Goal: Task Accomplishment & Management: Use online tool/utility

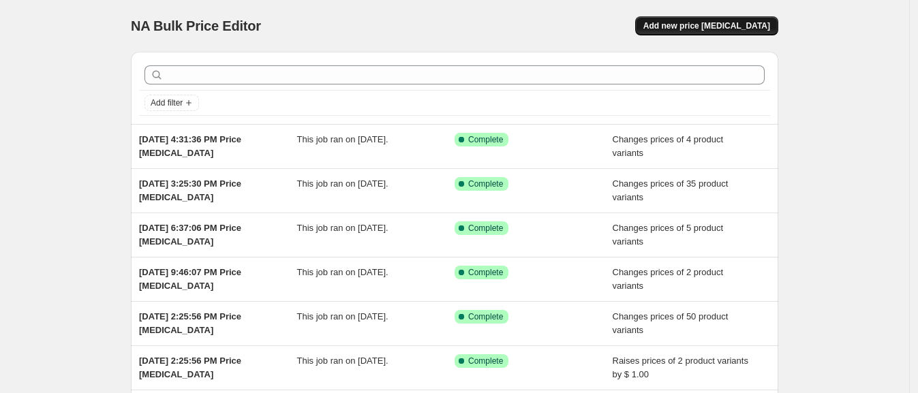
click at [725, 18] on button "Add new price [MEDICAL_DATA]" at bounding box center [706, 25] width 143 height 19
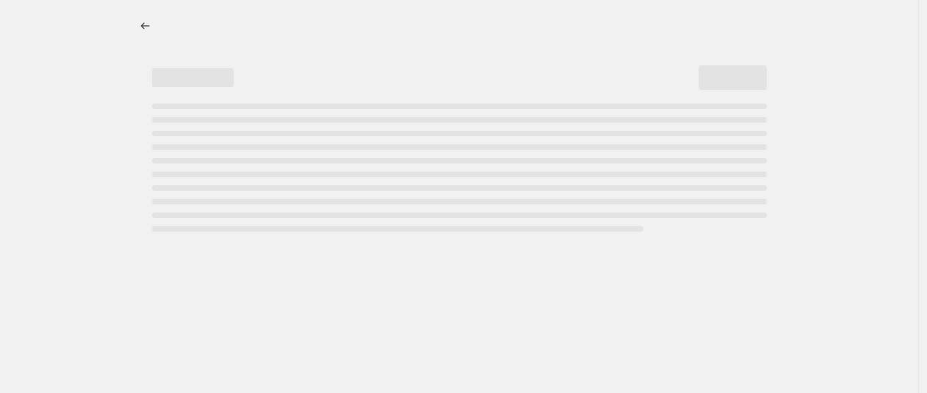
select select "percentage"
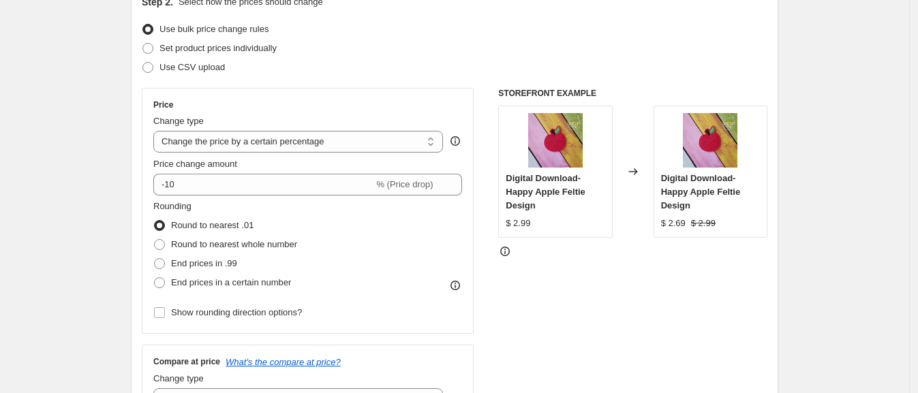
scroll to position [170, 0]
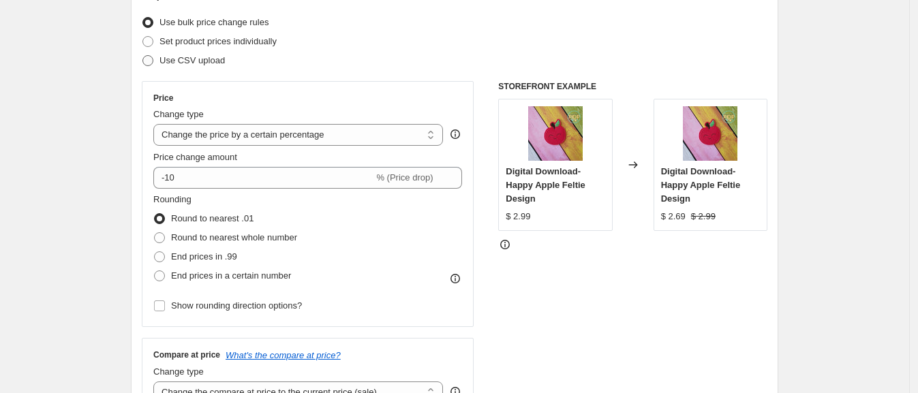
click at [206, 59] on span "Use CSV upload" at bounding box center [192, 60] width 65 height 10
click at [143, 56] on input "Use CSV upload" at bounding box center [142, 55] width 1 height 1
radio input "true"
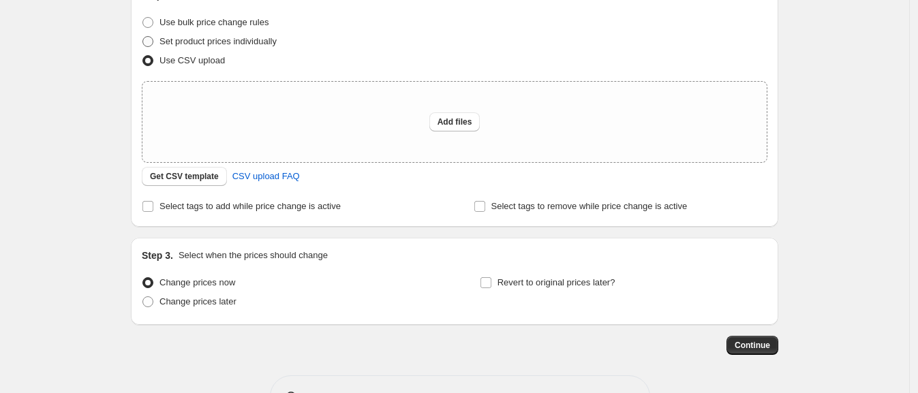
click at [209, 38] on span "Set product prices individually" at bounding box center [218, 41] width 117 height 10
click at [143, 37] on input "Set product prices individually" at bounding box center [142, 36] width 1 height 1
radio input "true"
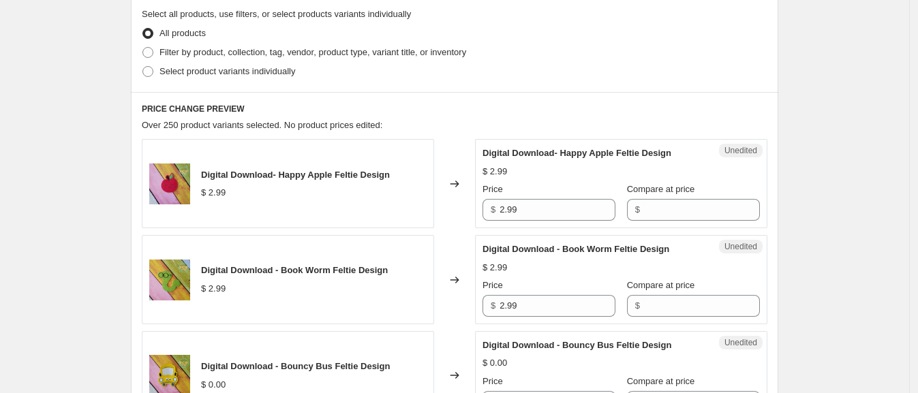
scroll to position [256, 0]
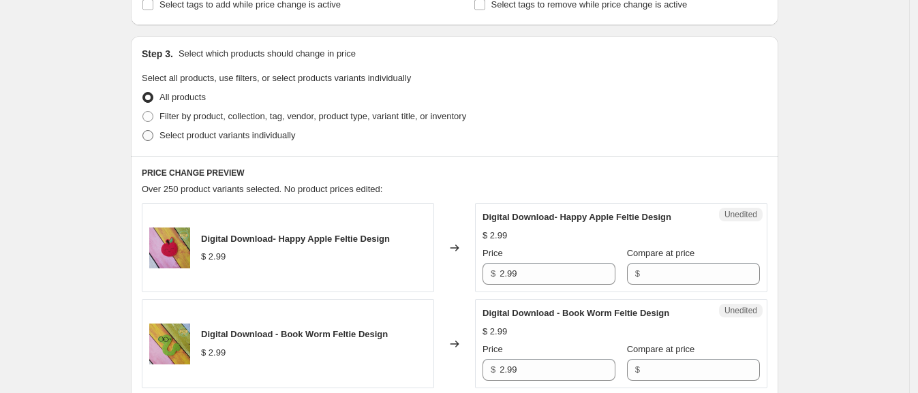
click at [192, 132] on span "Select product variants individually" at bounding box center [228, 135] width 136 height 10
click at [143, 131] on input "Select product variants individually" at bounding box center [142, 130] width 1 height 1
radio input "true"
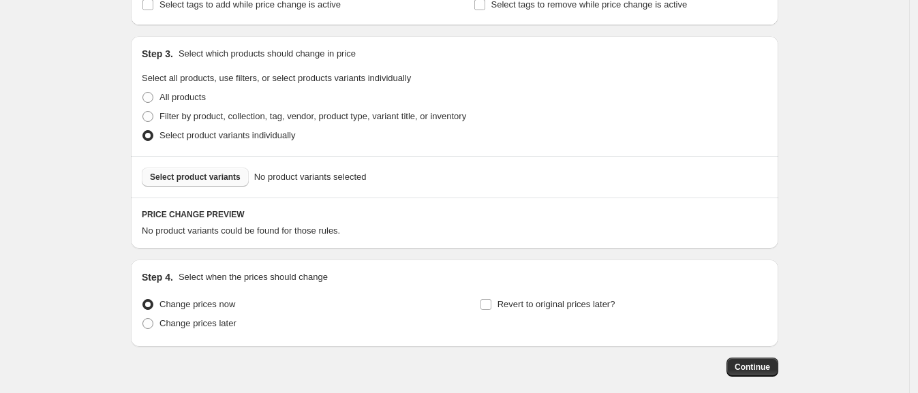
click at [223, 181] on span "Select product variants" at bounding box center [195, 177] width 91 height 11
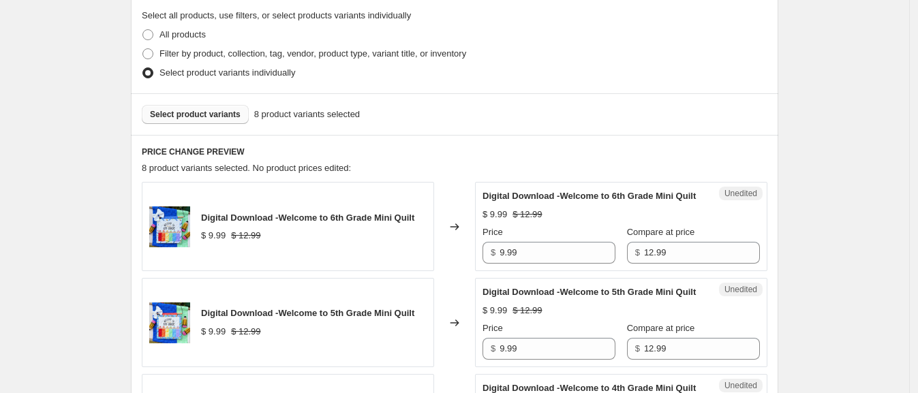
scroll to position [426, 0]
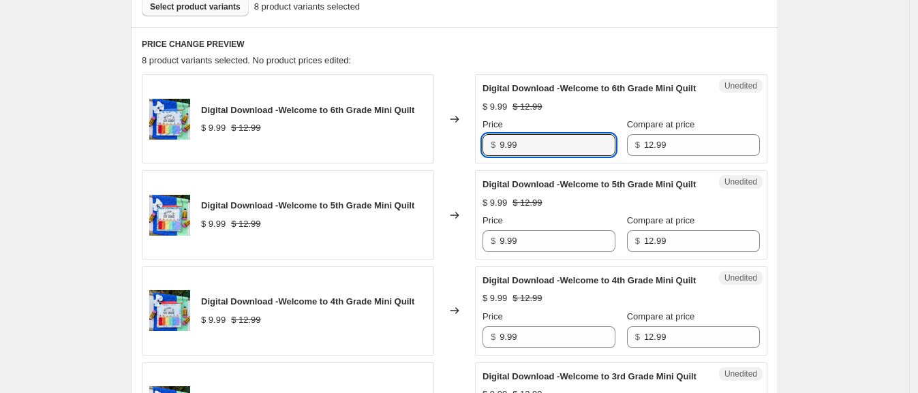
drag, startPoint x: 561, startPoint y: 157, endPoint x: 426, endPoint y: 164, distance: 135.2
click at [427, 164] on div "Digital Download -Welcome to 6th Grade Mini Quilt $ 9.99 $ 12.99 Changed to Une…" at bounding box center [455, 118] width 626 height 89
drag, startPoint x: 547, startPoint y: 155, endPoint x: 433, endPoint y: 155, distance: 114.5
click at [433, 155] on div "Digital Download -Welcome to 6th Grade Mini Quilt $ 9.99 $ 12.99 Changed to Une…" at bounding box center [455, 118] width 626 height 89
type input "12.99"
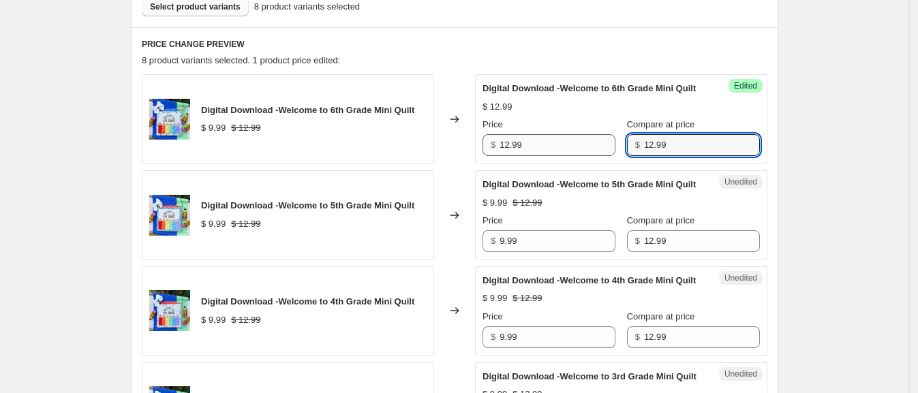
drag, startPoint x: 670, startPoint y: 159, endPoint x: 563, endPoint y: 157, distance: 106.4
click at [564, 156] on div "Price $ 12.99 Compare at price $ 12.99" at bounding box center [621, 137] width 277 height 38
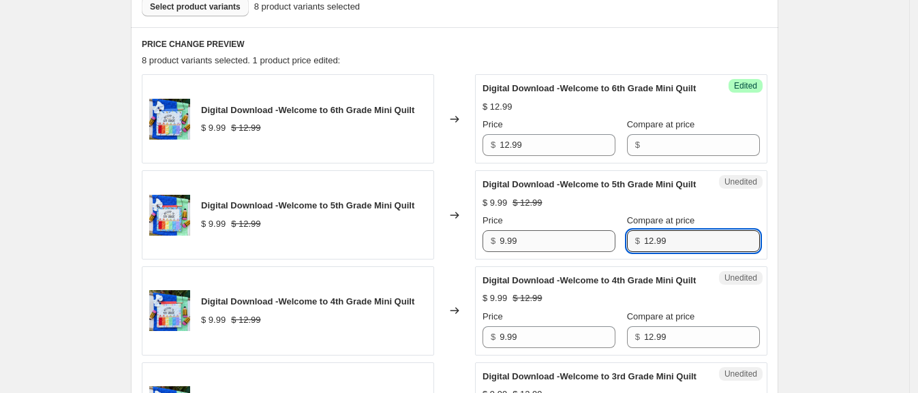
drag, startPoint x: 668, startPoint y: 271, endPoint x: 599, endPoint y: 267, distance: 69.7
click at [599, 252] on div "Price $ 9.99 Compare at price $ 12.99" at bounding box center [621, 233] width 277 height 38
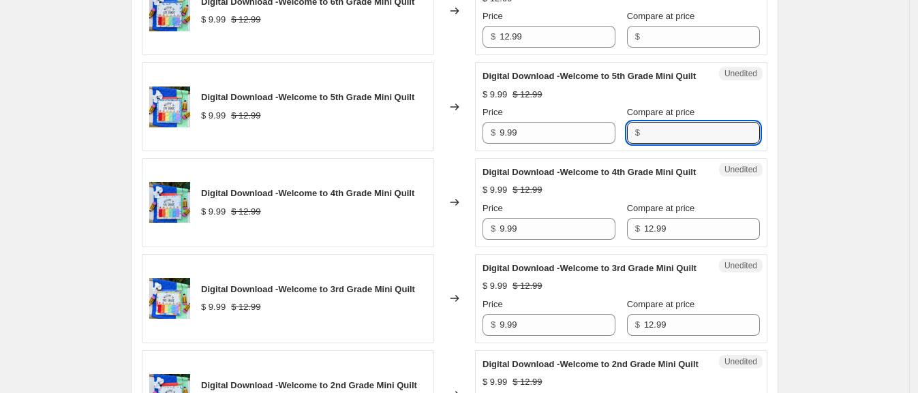
scroll to position [596, 0]
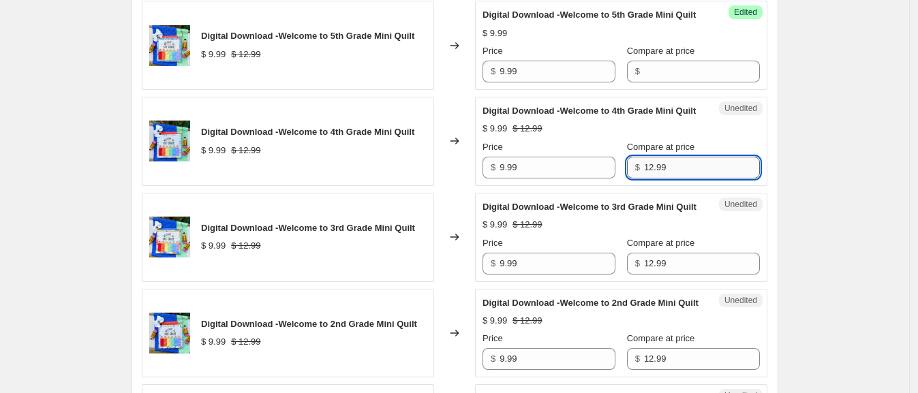
drag, startPoint x: 675, startPoint y: 208, endPoint x: 643, endPoint y: 211, distance: 32.2
click at [644, 179] on input "12.99" at bounding box center [702, 168] width 116 height 22
type input "12"
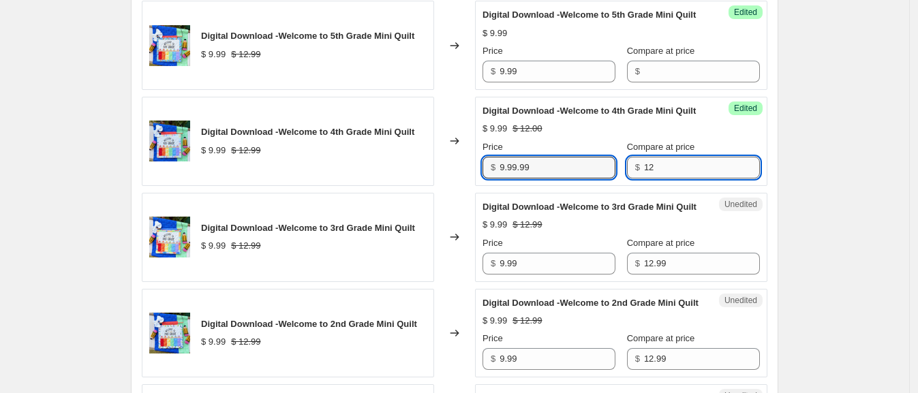
type input "9.99"
click at [660, 179] on input "12" at bounding box center [702, 168] width 116 height 22
drag, startPoint x: 665, startPoint y: 207, endPoint x: 612, endPoint y: 210, distance: 52.6
click at [608, 179] on div "Price $ 9.99 Compare at price $ 12" at bounding box center [621, 159] width 277 height 38
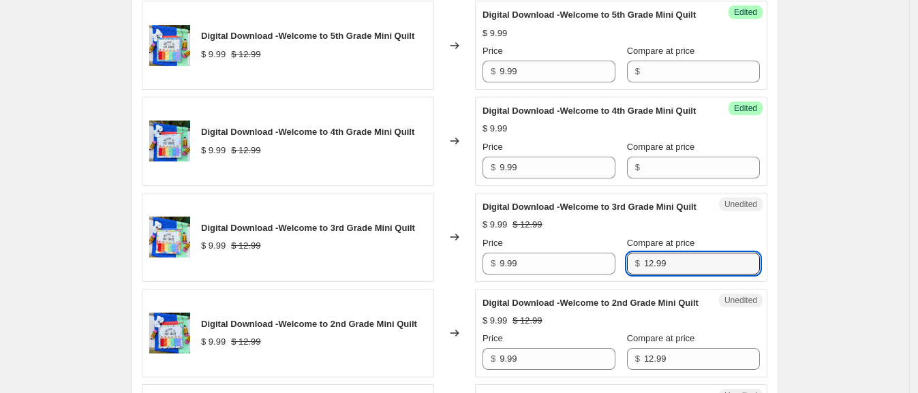
drag, startPoint x: 663, startPoint y: 310, endPoint x: 617, endPoint y: 312, distance: 46.4
click at [627, 275] on div "$ 12.99" at bounding box center [693, 264] width 133 height 22
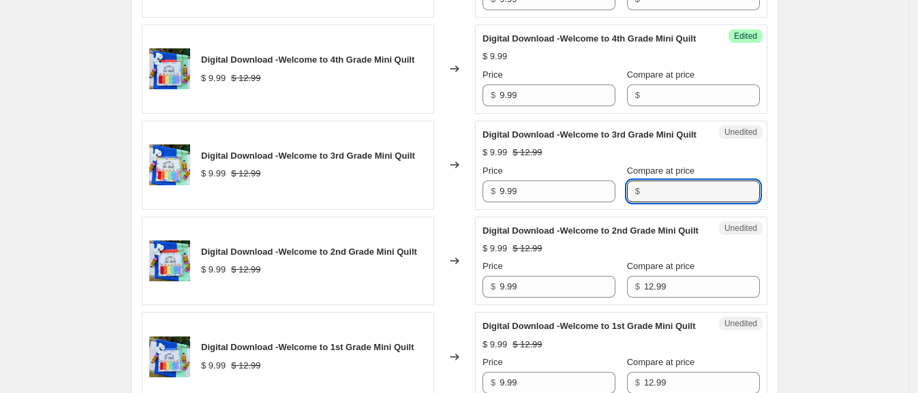
scroll to position [767, 0]
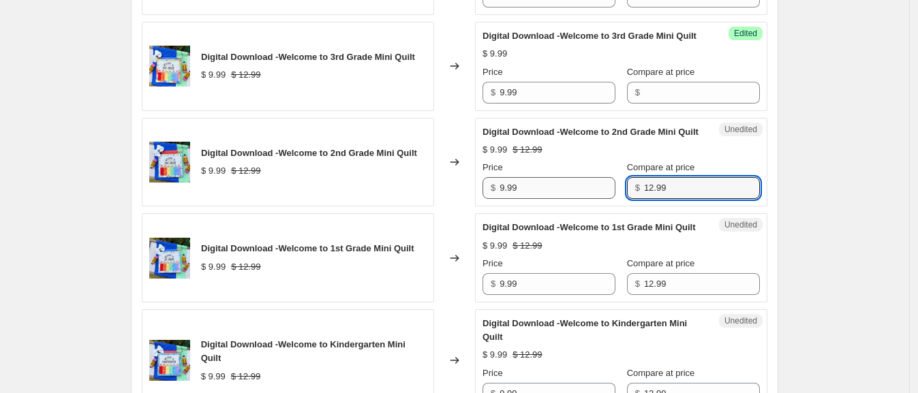
drag, startPoint x: 659, startPoint y: 255, endPoint x: 607, endPoint y: 255, distance: 52.5
click at [607, 199] on div "Price $ 9.99 Compare at price $ 12.99" at bounding box center [621, 180] width 277 height 38
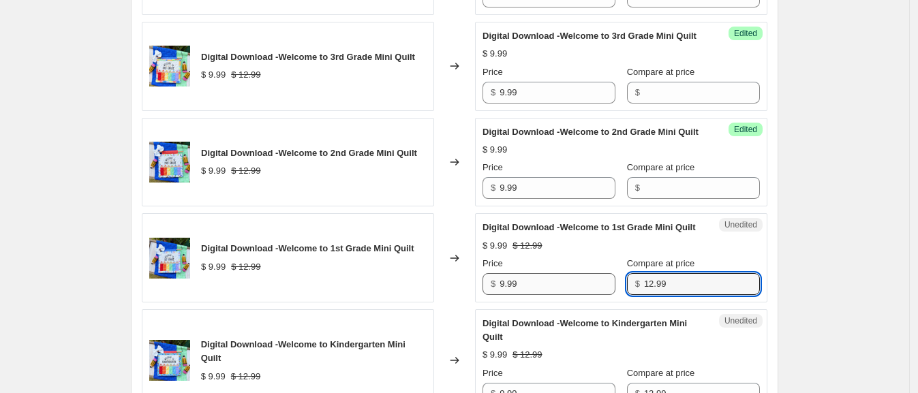
drag, startPoint x: 672, startPoint y: 360, endPoint x: 594, endPoint y: 358, distance: 77.8
click at [594, 295] on div "Price $ 9.99 Compare at price $ 12.99" at bounding box center [621, 276] width 277 height 38
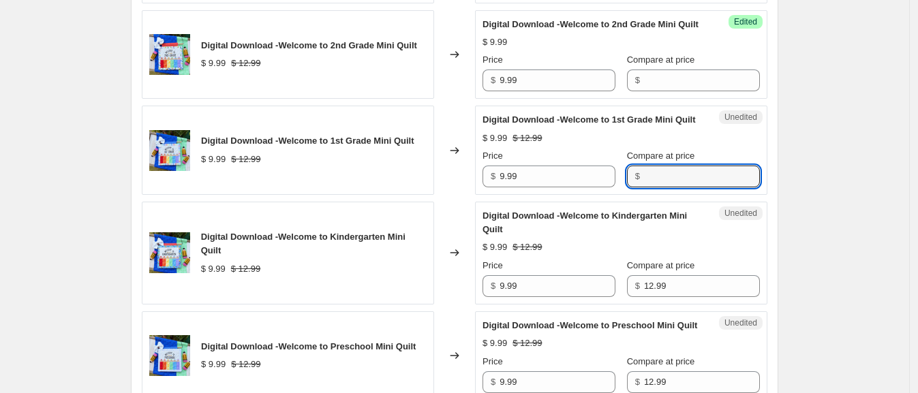
scroll to position [937, 0]
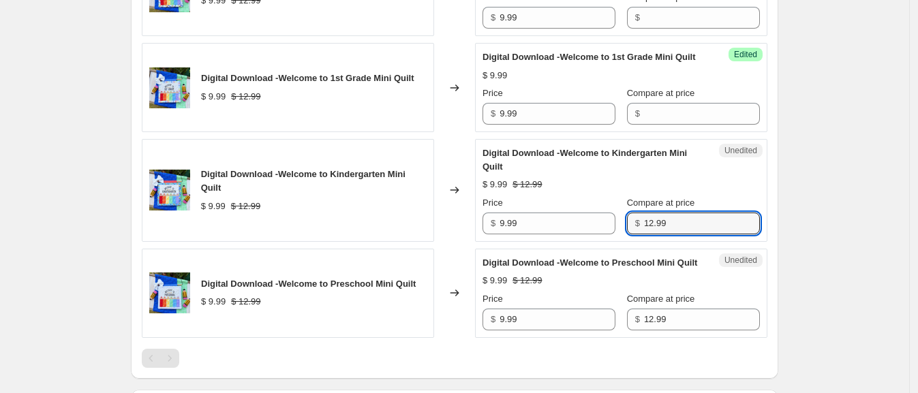
drag, startPoint x: 653, startPoint y: 307, endPoint x: 607, endPoint y: 307, distance: 45.7
click at [607, 235] on div "Price $ 9.99 Compare at price $ 12.99" at bounding box center [621, 215] width 277 height 38
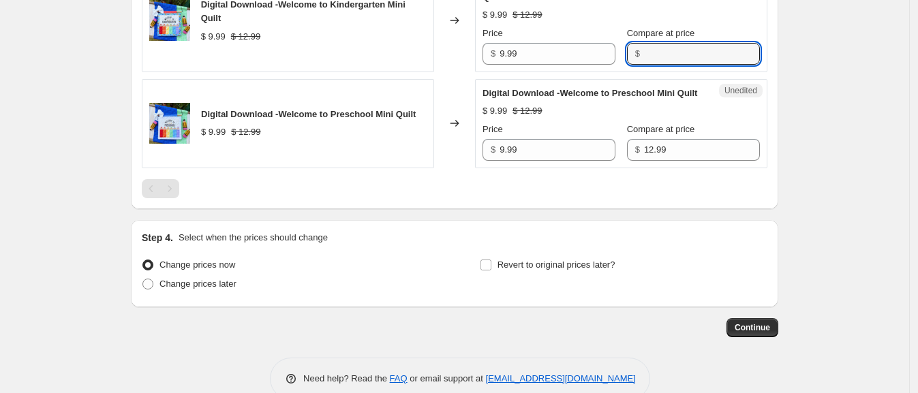
scroll to position [1107, 0]
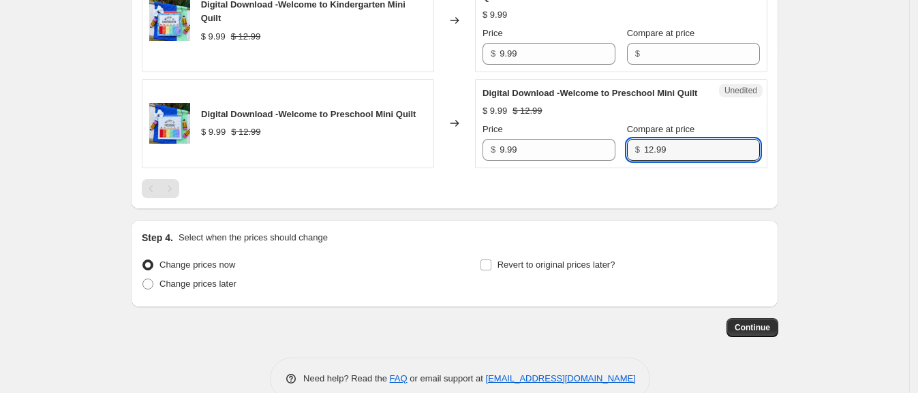
drag, startPoint x: 661, startPoint y: 243, endPoint x: 632, endPoint y: 259, distance: 32.6
click at [612, 161] on div "Price $ 9.99 Compare at price $ 12.99" at bounding box center [621, 142] width 277 height 38
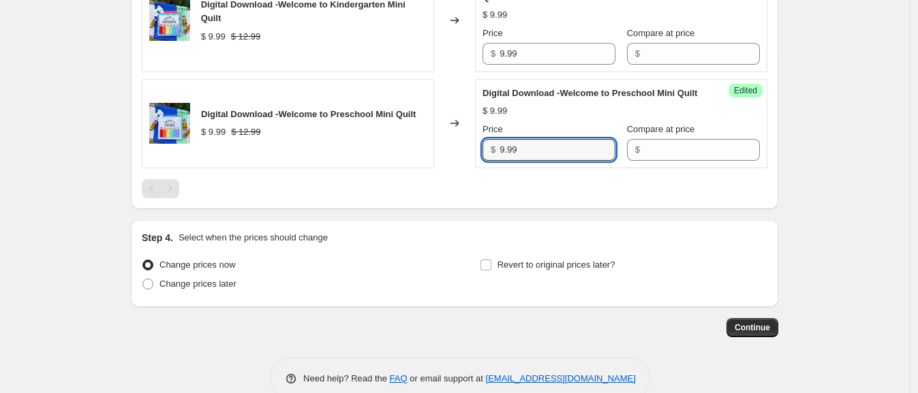
drag, startPoint x: 504, startPoint y: 241, endPoint x: 428, endPoint y: 239, distance: 75.7
click at [428, 168] on div "Digital Download -Welcome to Preschool Mini Quilt $ 9.99 $ 12.99 Changed to Suc…" at bounding box center [455, 123] width 626 height 89
paste input "12"
type input "12.99"
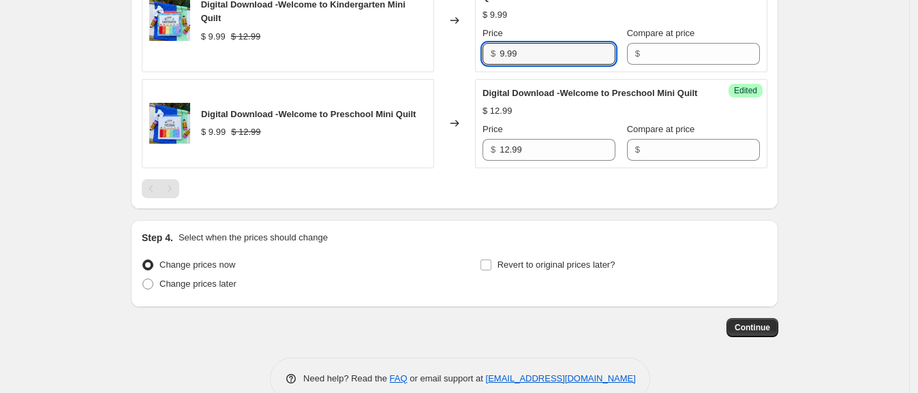
drag, startPoint x: 526, startPoint y: 134, endPoint x: 469, endPoint y: 136, distance: 56.7
click at [469, 72] on div "Digital Download -Welcome to Kindergarten Mini Quilt $ 9.99 $ 12.99 Changed to …" at bounding box center [455, 20] width 626 height 103
paste input "12"
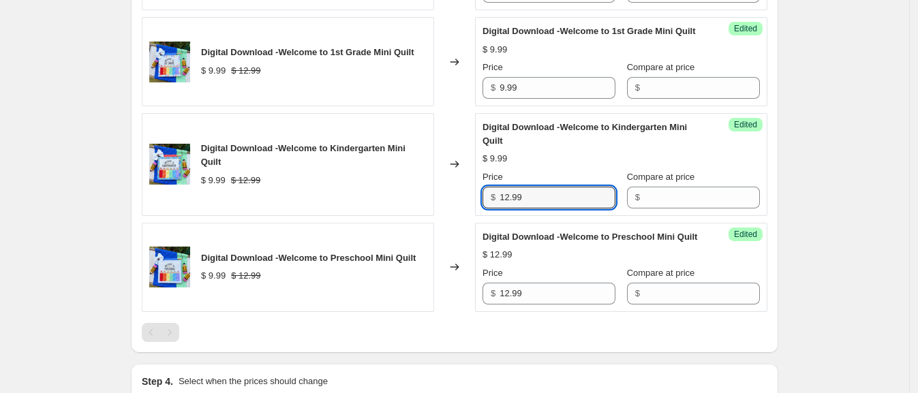
scroll to position [937, 0]
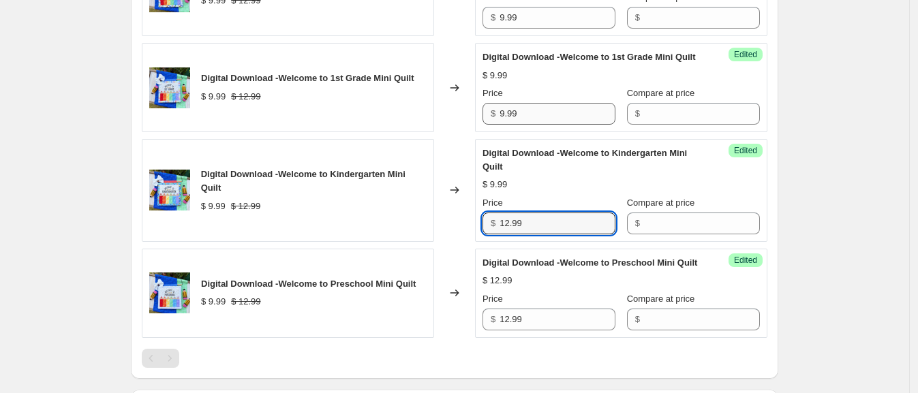
type input "12.99"
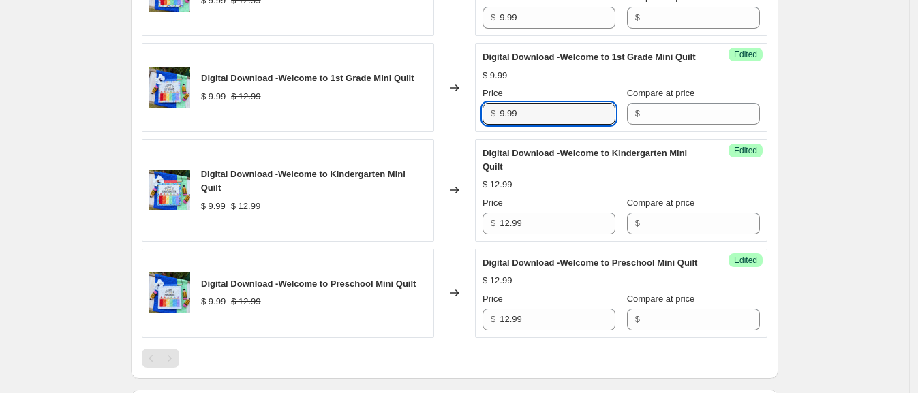
drag, startPoint x: 537, startPoint y: 194, endPoint x: 466, endPoint y: 194, distance: 71.6
click at [466, 132] on div "Digital Download -Welcome to 1st Grade Mini Quilt $ 9.99 $ 12.99 Changed to Suc…" at bounding box center [455, 87] width 626 height 89
paste input "12"
type input "12.99"
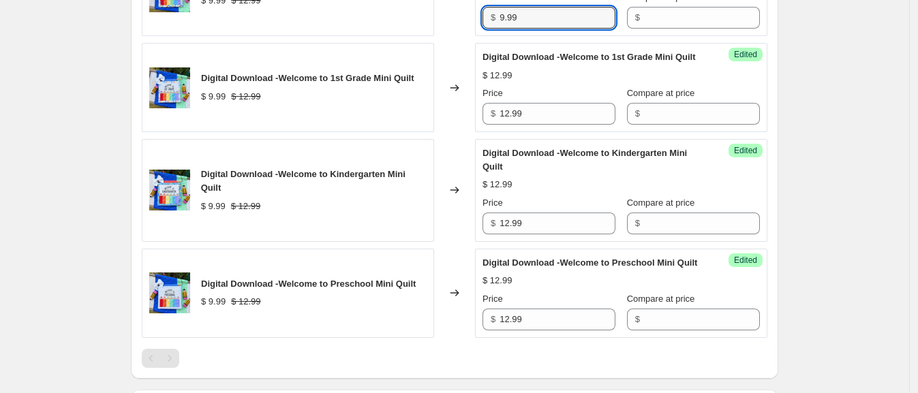
drag, startPoint x: 525, startPoint y: 86, endPoint x: 460, endPoint y: 86, distance: 64.8
paste input "12"
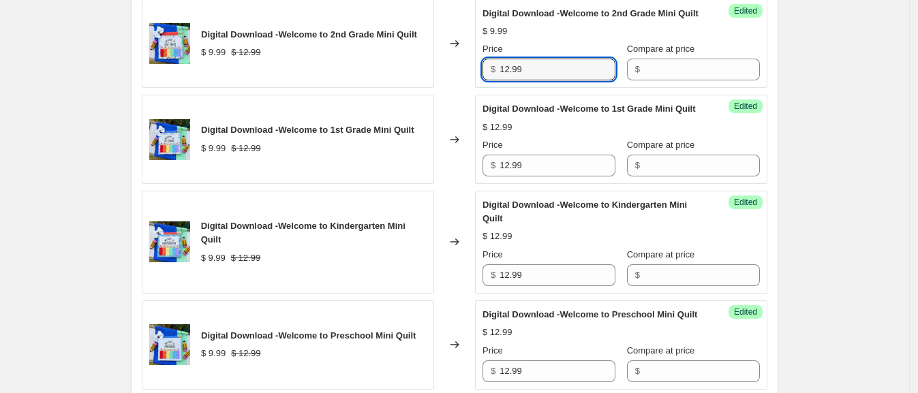
scroll to position [767, 0]
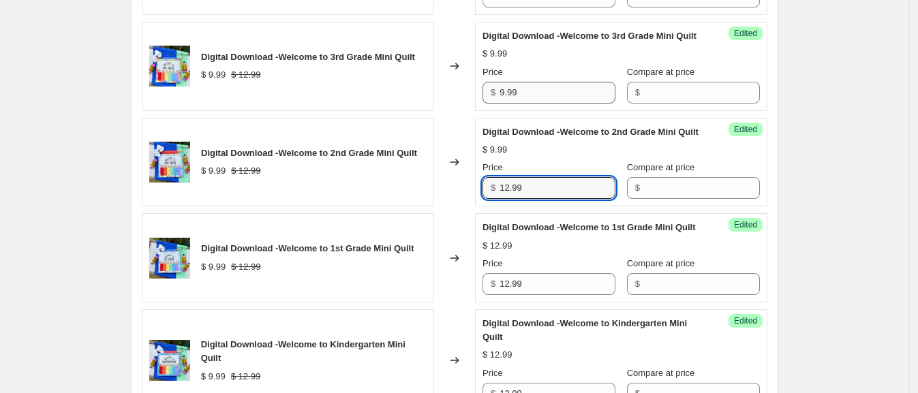
type input "12.99"
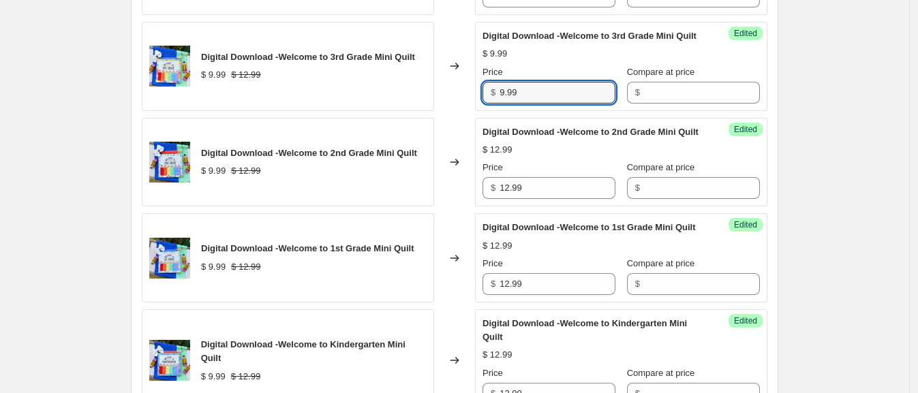
drag, startPoint x: 522, startPoint y: 143, endPoint x: 465, endPoint y: 143, distance: 57.3
click at [465, 111] on div "Digital Download -Welcome to 3rd Grade Mini Quilt $ 9.99 $ 12.99 Changed to Suc…" at bounding box center [455, 66] width 626 height 89
paste input "12"
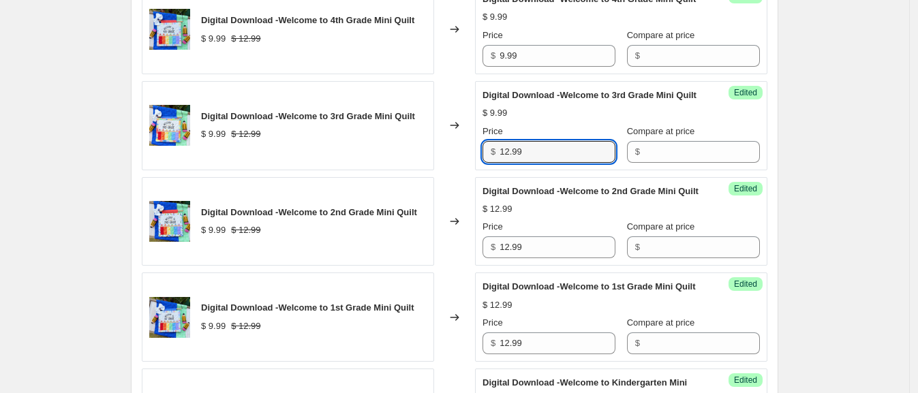
scroll to position [681, 0]
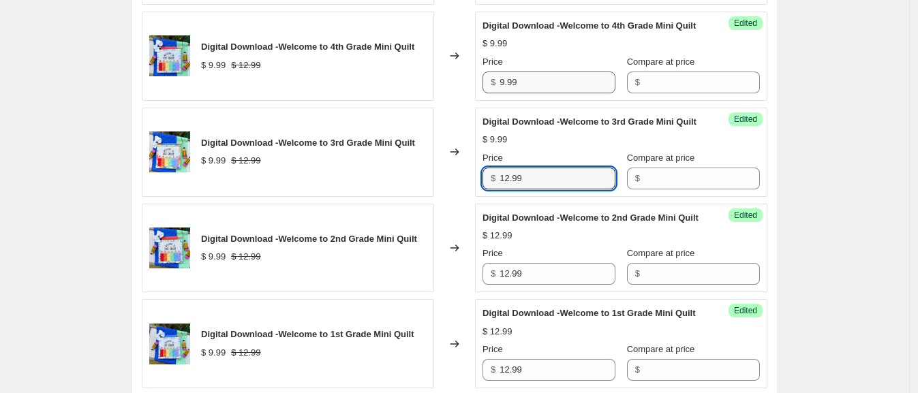
type input "12.99"
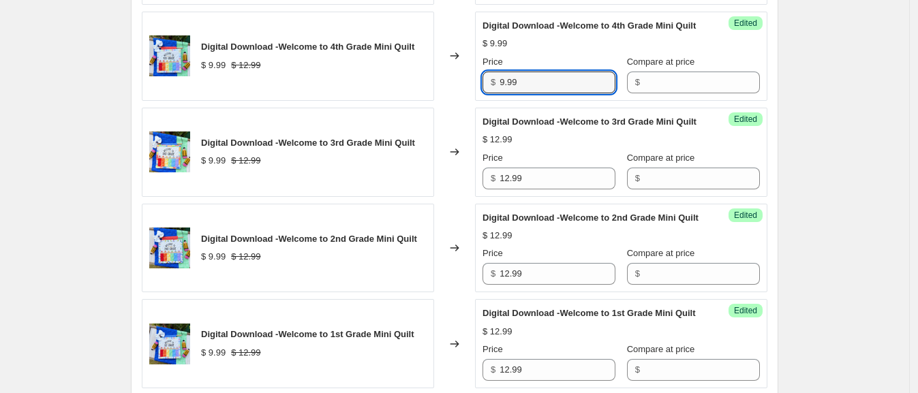
drag, startPoint x: 529, startPoint y: 125, endPoint x: 456, endPoint y: 124, distance: 73.0
click at [456, 101] on div "Digital Download -Welcome to 4th Grade Mini Quilt $ 9.99 $ 12.99 Changed to Suc…" at bounding box center [455, 56] width 626 height 89
paste input "12"
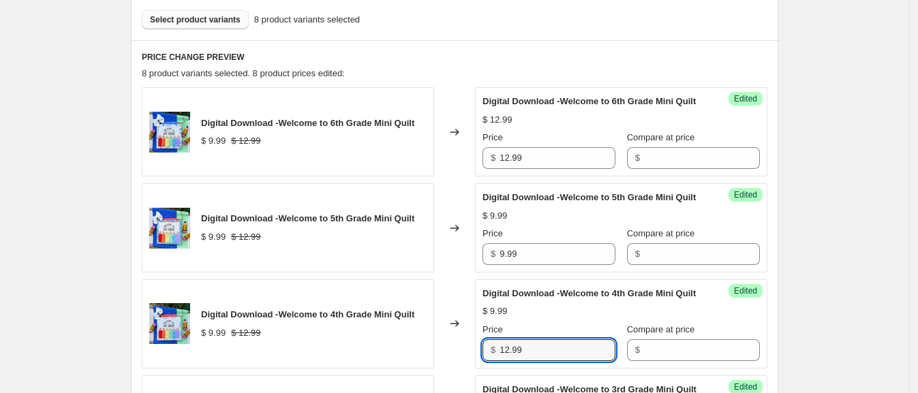
scroll to position [426, 0]
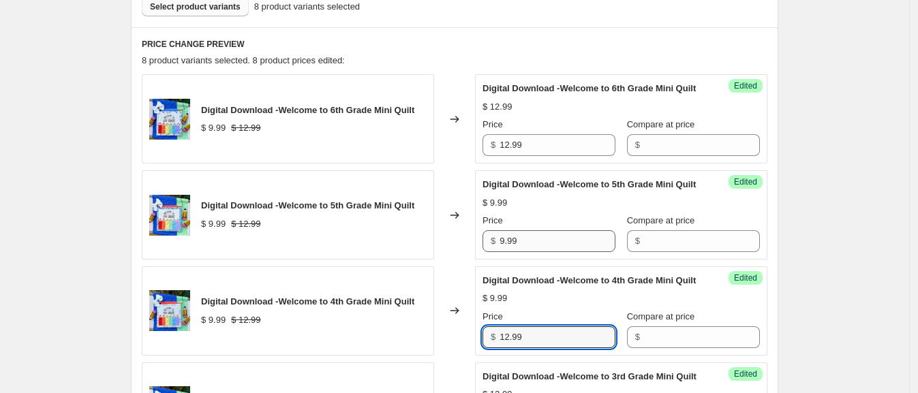
type input "12.99"
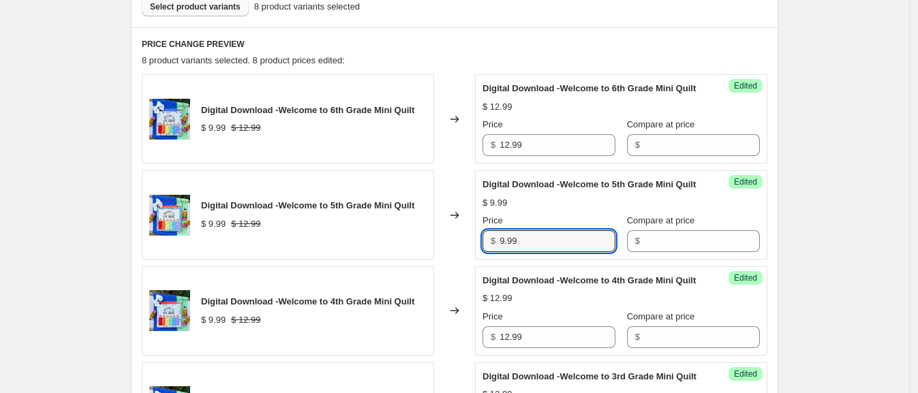
drag, startPoint x: 515, startPoint y: 270, endPoint x: 464, endPoint y: 268, distance: 51.2
click at [464, 260] on div "Digital Download -Welcome to 5th Grade Mini Quilt $ 9.99 $ 12.99 Changed to Suc…" at bounding box center [455, 214] width 626 height 89
paste input "12"
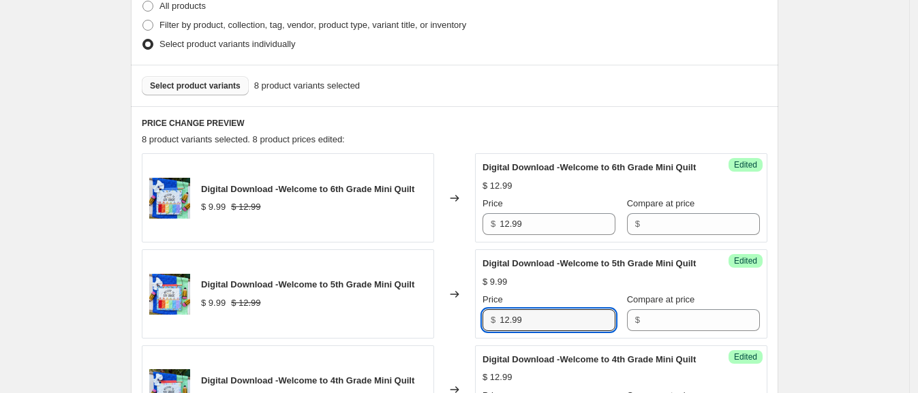
scroll to position [256, 0]
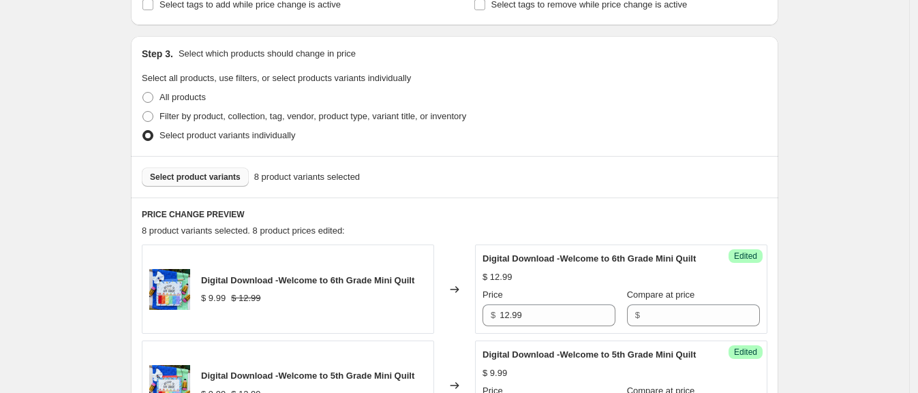
type input "12.99"
click at [175, 180] on span "Select product variants" at bounding box center [195, 177] width 91 height 11
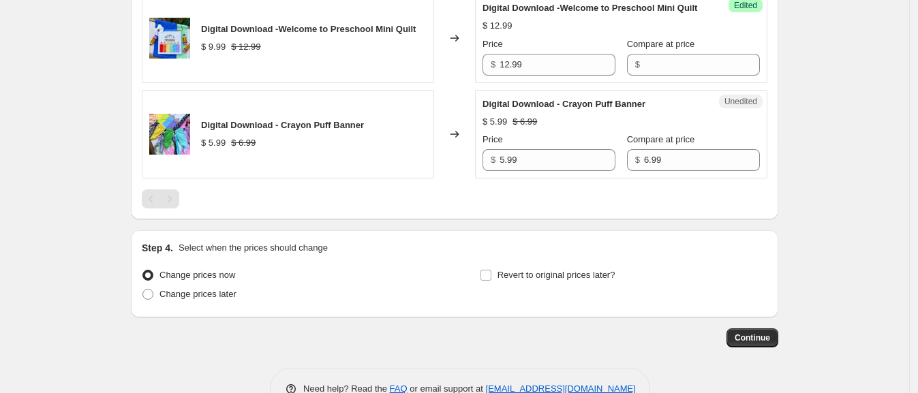
scroll to position [1323, 0]
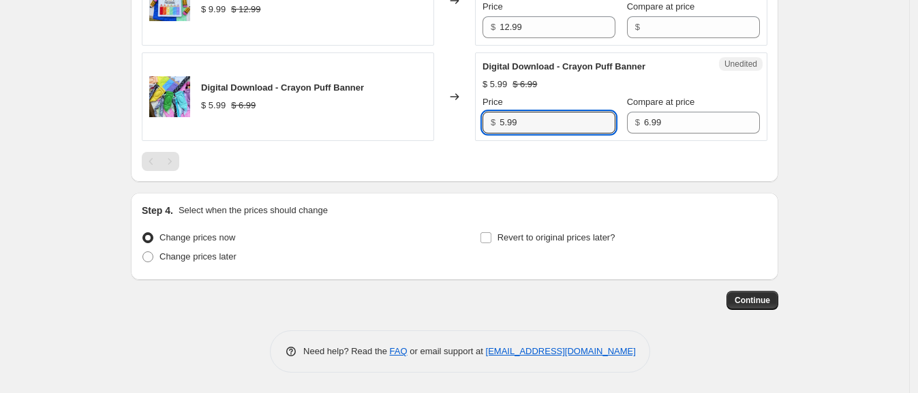
click at [460, 127] on div "Digital Download - Crayon Puff Banner $ 5.99 $ 6.99 Changed to Unedited Digital…" at bounding box center [455, 96] width 626 height 89
type input "6.99"
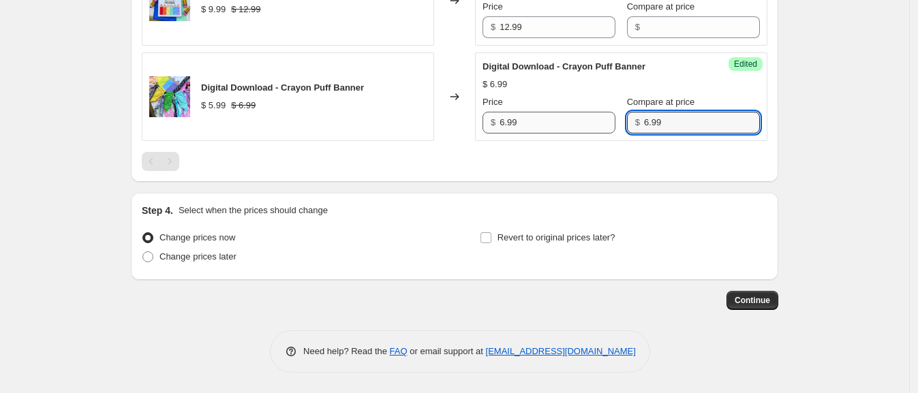
drag, startPoint x: 658, startPoint y: 126, endPoint x: 528, endPoint y: 127, distance: 129.5
click at [528, 127] on div "Price $ 6.99 Compare at price $ 6.99" at bounding box center [621, 114] width 277 height 38
click at [243, 256] on div "Change prices later" at bounding box center [286, 256] width 288 height 19
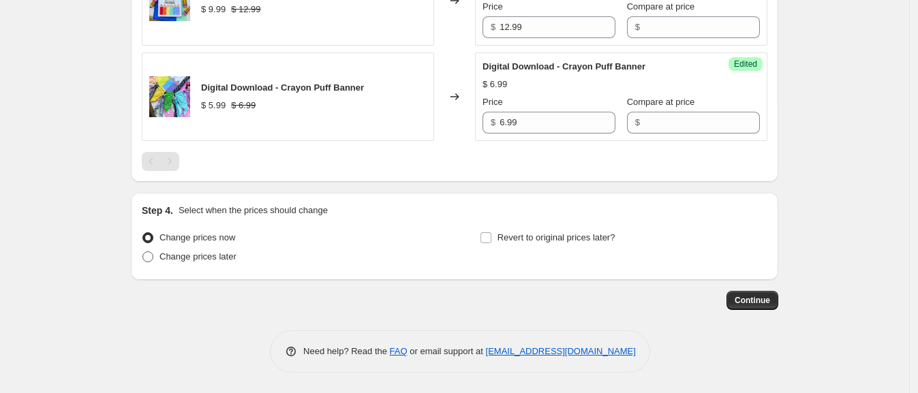
click at [227, 255] on span "Change prices later" at bounding box center [198, 257] width 77 height 10
click at [143, 252] on input "Change prices later" at bounding box center [142, 252] width 1 height 1
radio input "true"
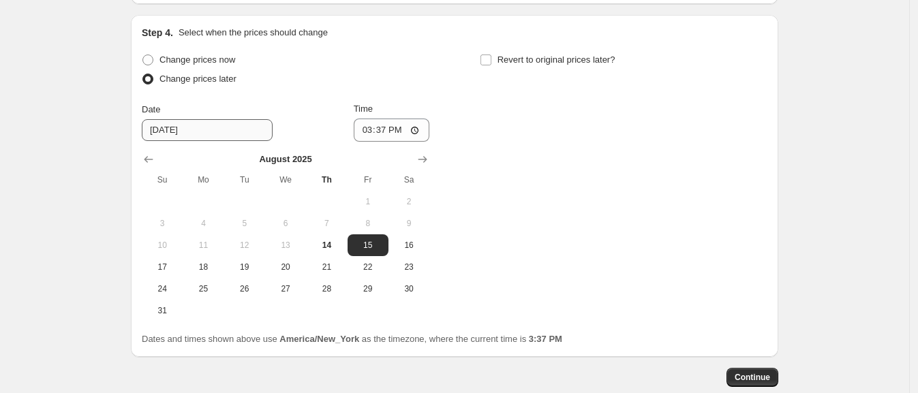
scroll to position [1493, 0]
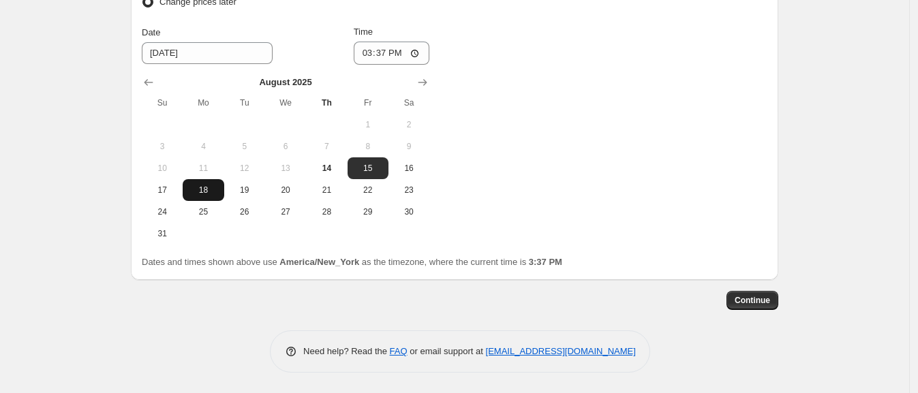
click at [213, 196] on span "18" at bounding box center [203, 190] width 30 height 11
type input "[DATE]"
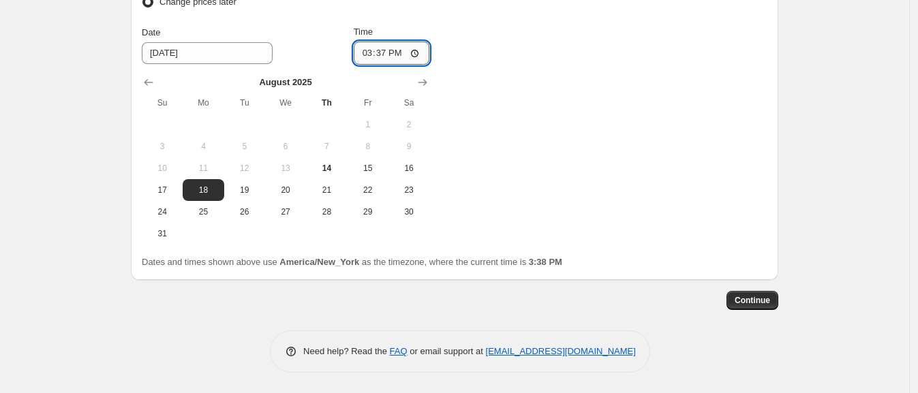
click at [373, 65] on input "15:37" at bounding box center [392, 53] width 76 height 23
type input "00:01"
click at [588, 192] on div "Change prices now Change prices later Date [DATE] Time 00:[DATE] Mo Tu We Th Fr…" at bounding box center [455, 108] width 626 height 271
click at [750, 305] on span "Continue" at bounding box center [752, 300] width 35 height 11
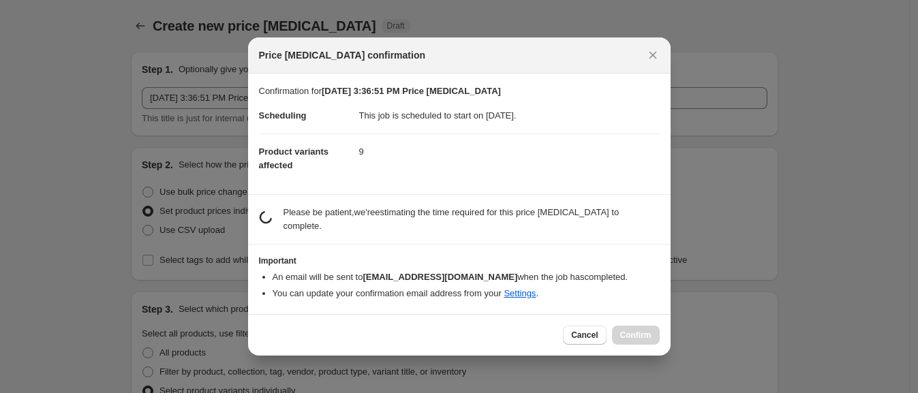
scroll to position [0, 0]
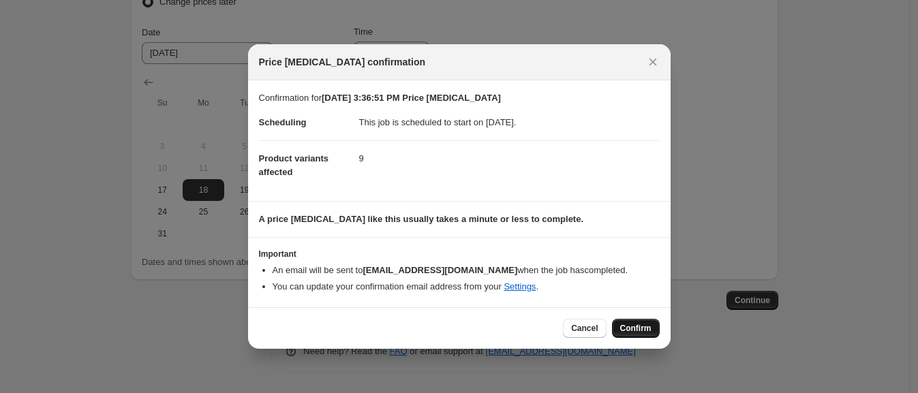
click at [634, 320] on button "Confirm" at bounding box center [636, 328] width 48 height 19
